Goal: Information Seeking & Learning: Learn about a topic

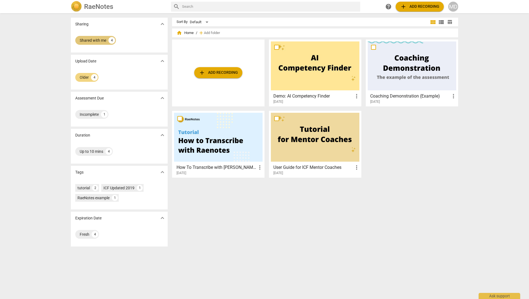
click at [106, 43] on div "Shared with me 4" at bounding box center [95, 40] width 41 height 9
click at [140, 40] on div "Shared with me" at bounding box center [133, 41] width 27 height 6
click at [99, 113] on div "Incomplete 1" at bounding box center [91, 114] width 33 height 9
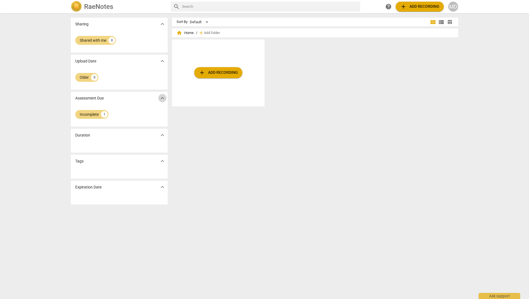
click at [159, 98] on span "expand_more" at bounding box center [162, 98] width 7 height 7
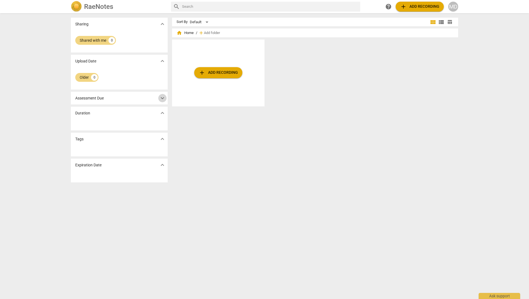
click at [159, 98] on span "expand_more" at bounding box center [162, 98] width 7 height 7
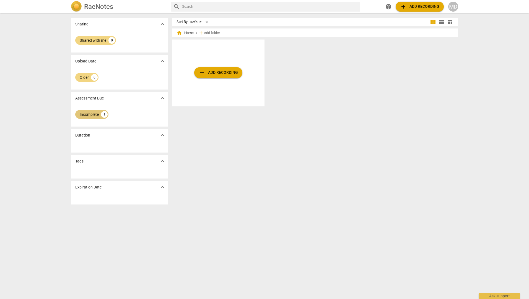
click at [97, 114] on div "Incomplete" at bounding box center [89, 115] width 19 height 6
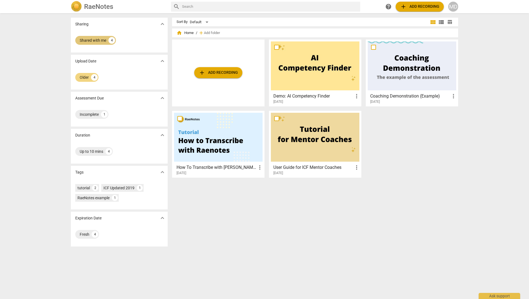
click at [101, 43] on div "Shared with me" at bounding box center [93, 41] width 27 height 6
click at [141, 44] on div "Shared with me 4" at bounding box center [136, 40] width 41 height 9
click at [451, 7] on div "MD" at bounding box center [453, 7] width 10 height 10
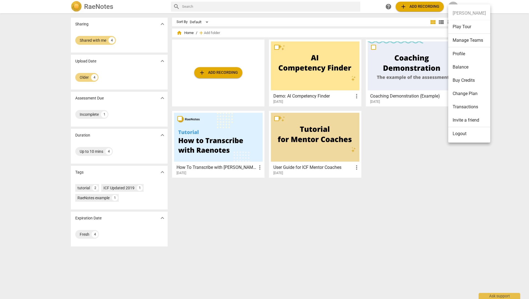
click at [400, 151] on div at bounding box center [264, 149] width 529 height 299
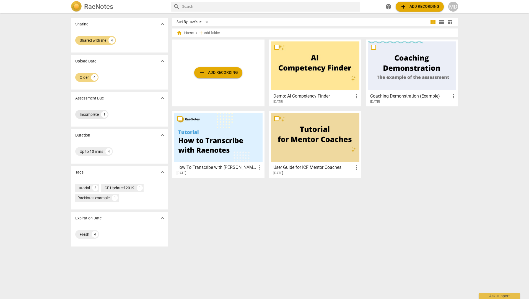
click at [100, 112] on div "Incomplete 1" at bounding box center [91, 114] width 33 height 9
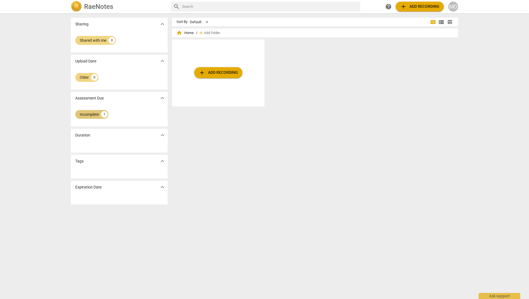
click at [100, 112] on div "Incomplete 1" at bounding box center [91, 114] width 33 height 9
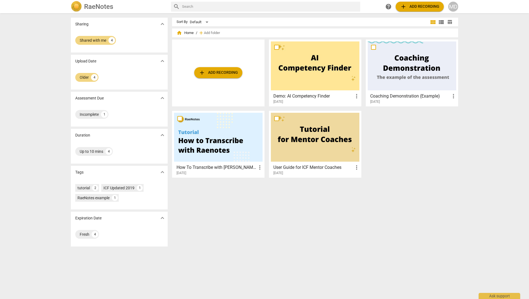
drag, startPoint x: 100, startPoint y: 114, endPoint x: 116, endPoint y: 107, distance: 17.3
click at [116, 107] on div "Incomplete 1" at bounding box center [119, 116] width 97 height 22
click at [78, 3] on img at bounding box center [76, 6] width 11 height 11
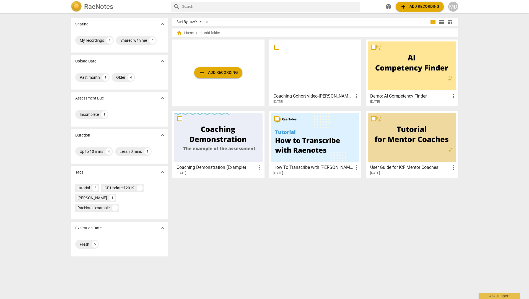
click at [302, 66] on div at bounding box center [315, 65] width 88 height 49
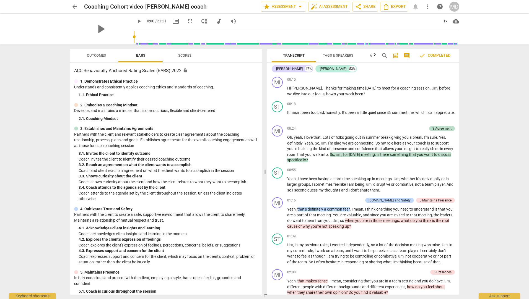
click at [184, 45] on div "Outcomes Bars Scores ACC Behaviorally Anchored Rating Scales (BARS) 2022 lock 1…" at bounding box center [164, 172] width 199 height 255
click at [183, 54] on span "Scores" at bounding box center [184, 55] width 13 height 4
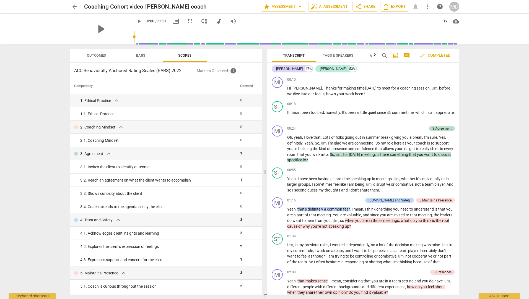
click at [408, 56] on span "comment" at bounding box center [406, 55] width 7 height 7
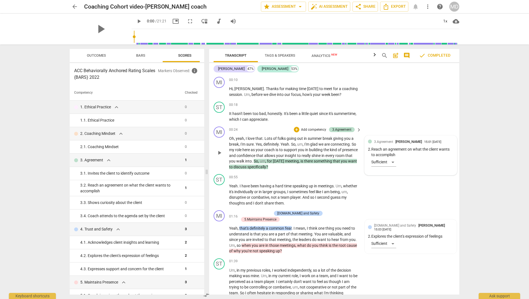
click at [394, 165] on div "3.Agreement [PERSON_NAME] 15:[PHONE_NUMBER][DATE] 2. Reach an agreement on what…" at bounding box center [410, 155] width 85 height 33
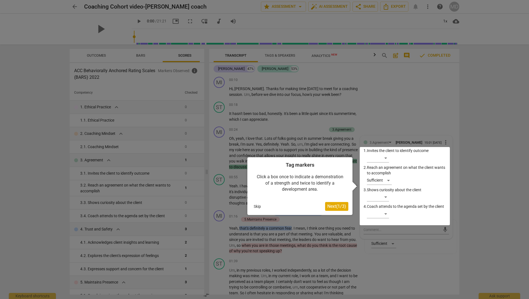
click at [491, 206] on div at bounding box center [264, 149] width 529 height 299
click at [453, 88] on div at bounding box center [264, 149] width 529 height 299
click at [260, 206] on button "Skip" at bounding box center [257, 206] width 12 height 8
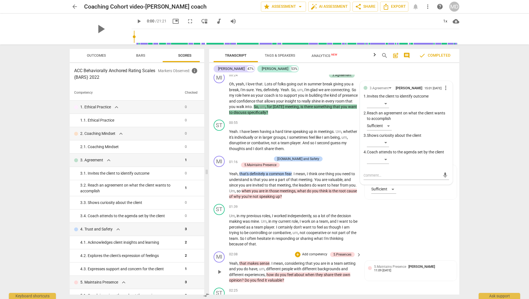
scroll to position [111, 0]
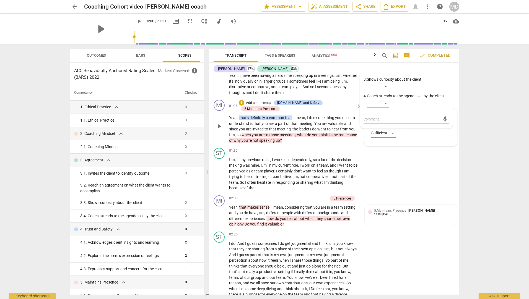
click at [396, 132] on div "[DOMAIN_NAME] and Safety [PERSON_NAME] 15:03 [DATE] 2. Explores the client's ex…" at bounding box center [410, 127] width 85 height 30
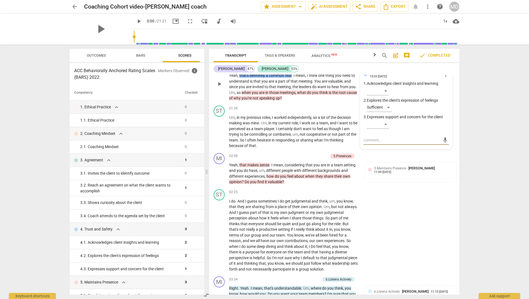
scroll to position [221, 0]
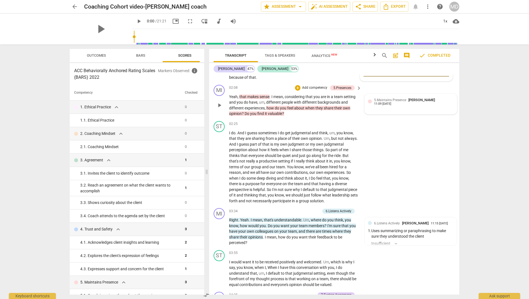
click at [389, 103] on div "5.Maintains Presence [PERSON_NAME] 11:09 [DATE]" at bounding box center [410, 104] width 85 height 14
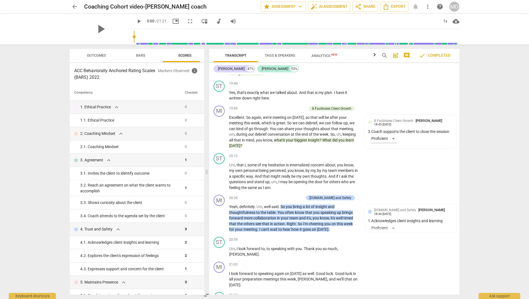
scroll to position [1991, 0]
